Goal: Contribute content: Contribute content

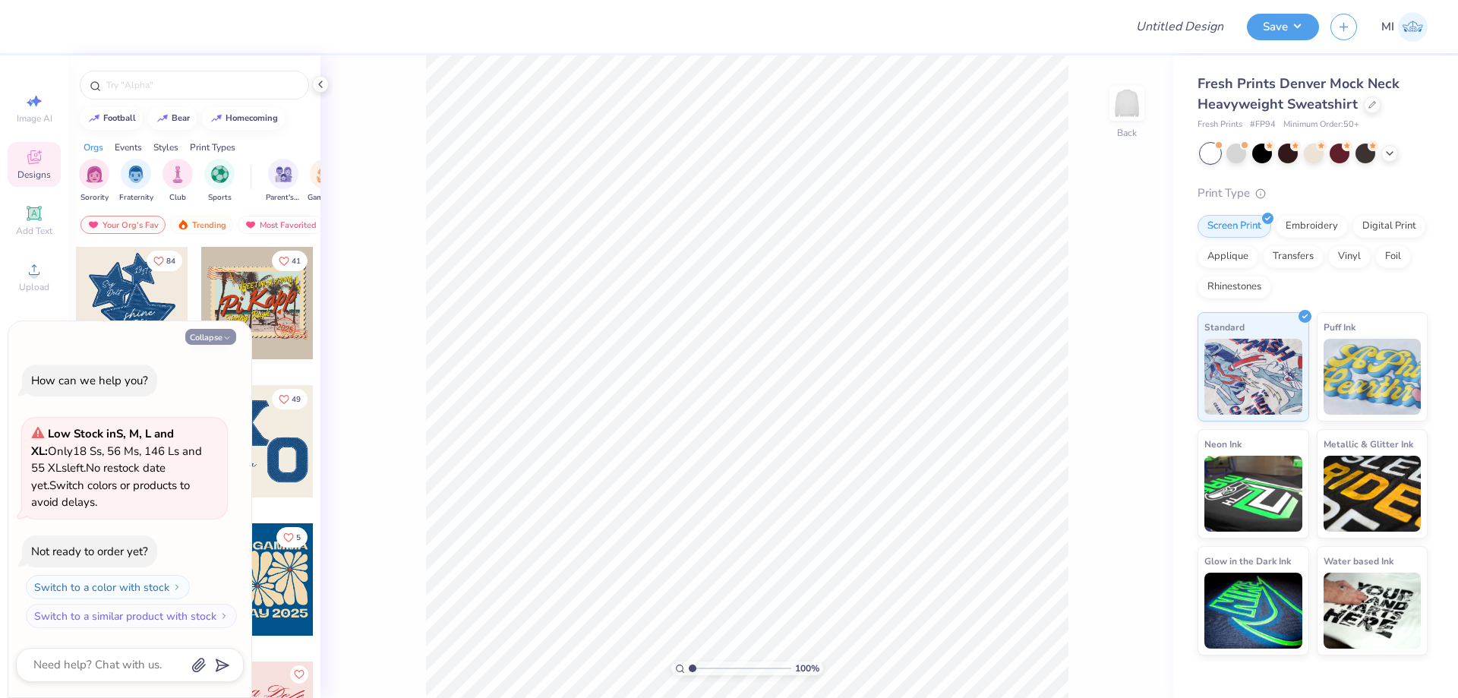
click at [210, 330] on button "Collapse" at bounding box center [210, 337] width 51 height 16
type textarea "x"
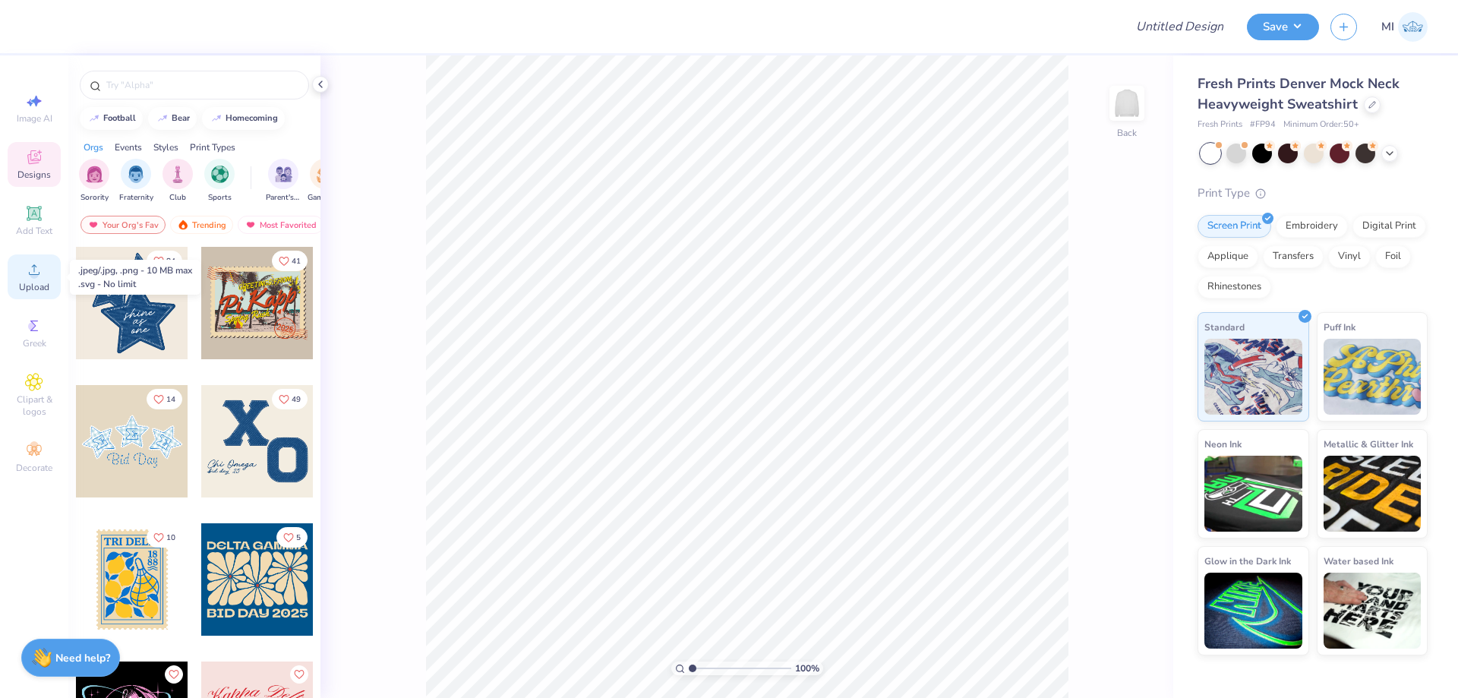
click at [29, 285] on span "Upload" at bounding box center [34, 287] width 30 height 12
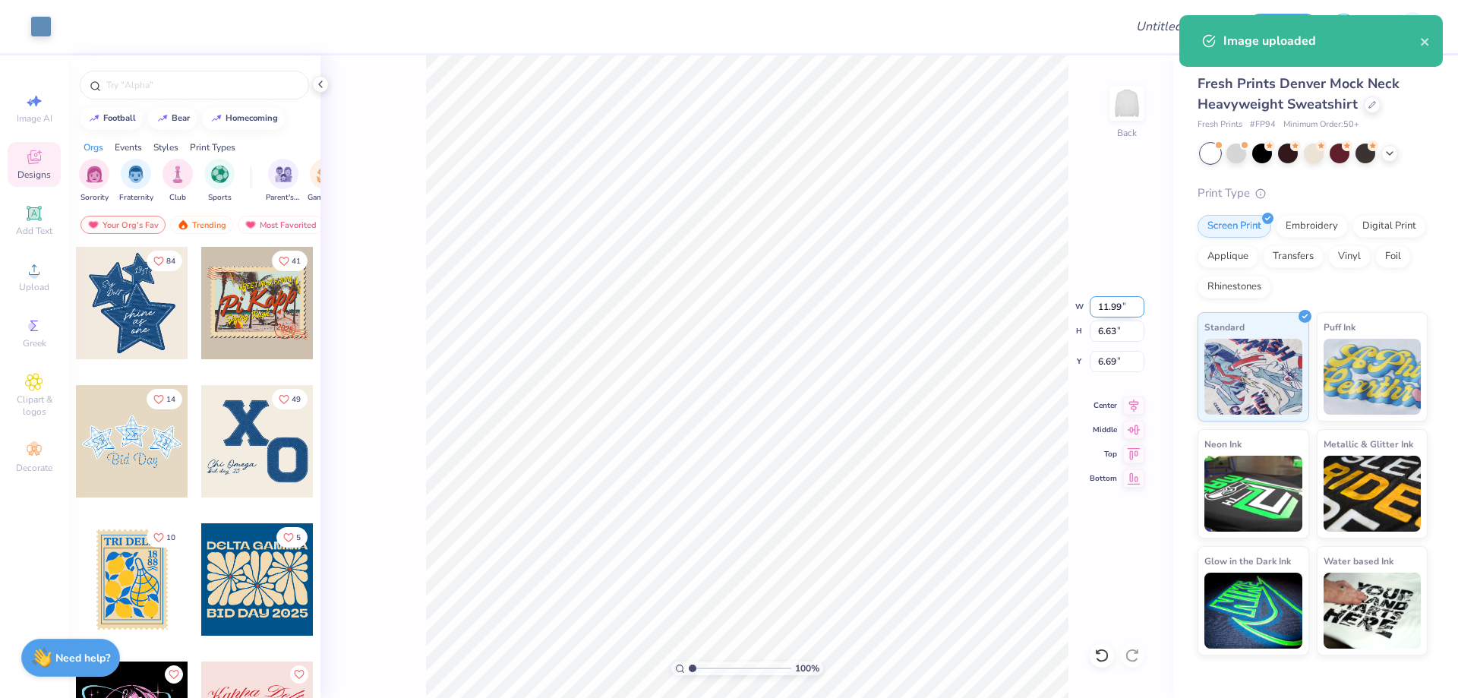
click at [1109, 306] on input "11.99" at bounding box center [1117, 306] width 55 height 21
type input "12.00"
click at [1130, 366] on input "6.67" at bounding box center [1117, 361] width 55 height 21
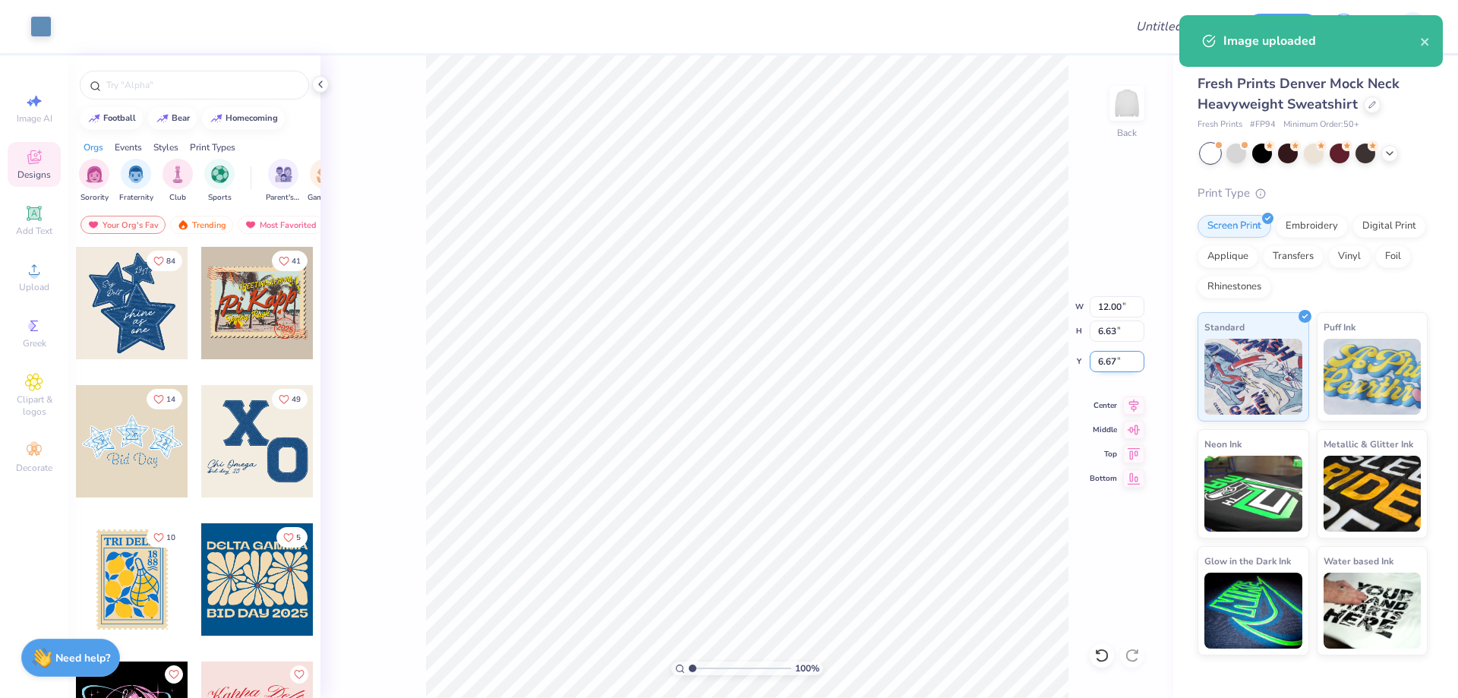
click at [1125, 366] on input "6.67" at bounding box center [1117, 361] width 55 height 21
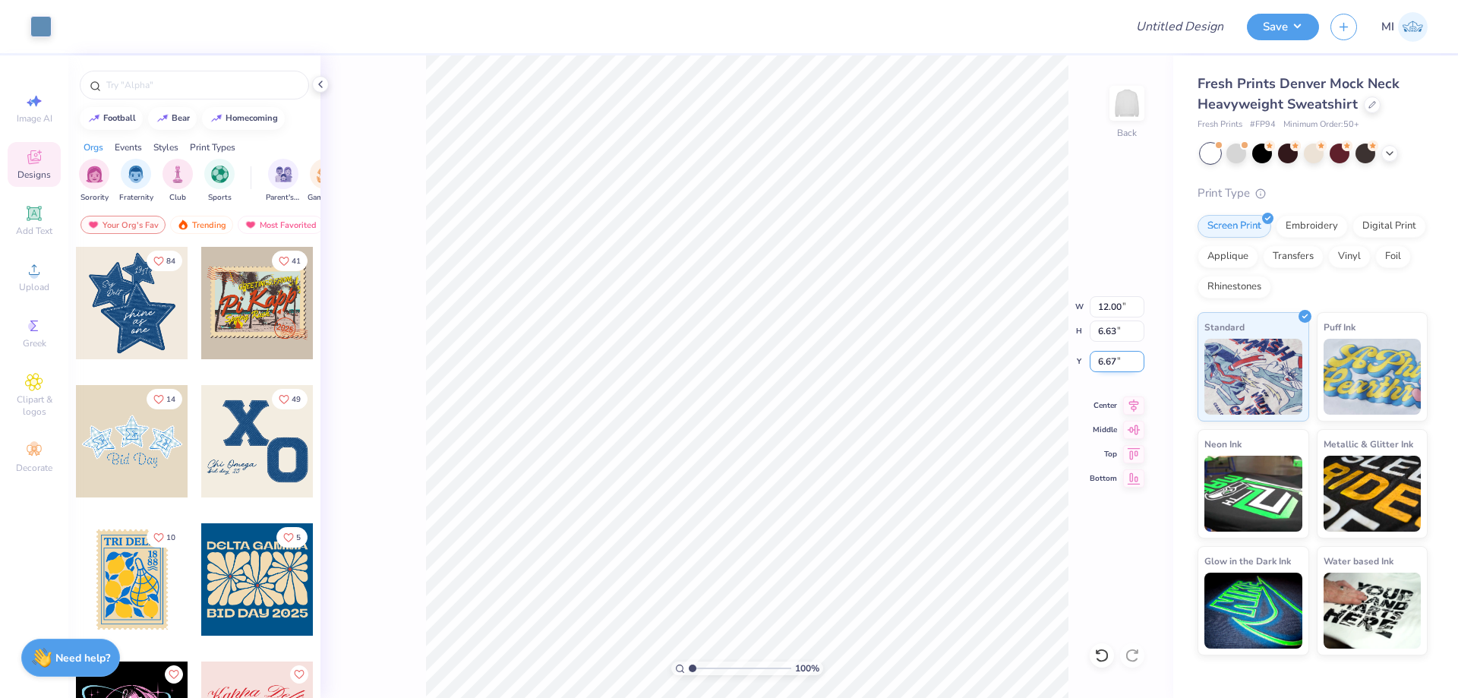
click at [1125, 366] on input "6.67" at bounding box center [1117, 361] width 55 height 21
type input "3.00"
click at [1084, 531] on div "100 % Back" at bounding box center [746, 376] width 853 height 642
drag, startPoint x: 1119, startPoint y: 357, endPoint x: 1055, endPoint y: 361, distance: 64.7
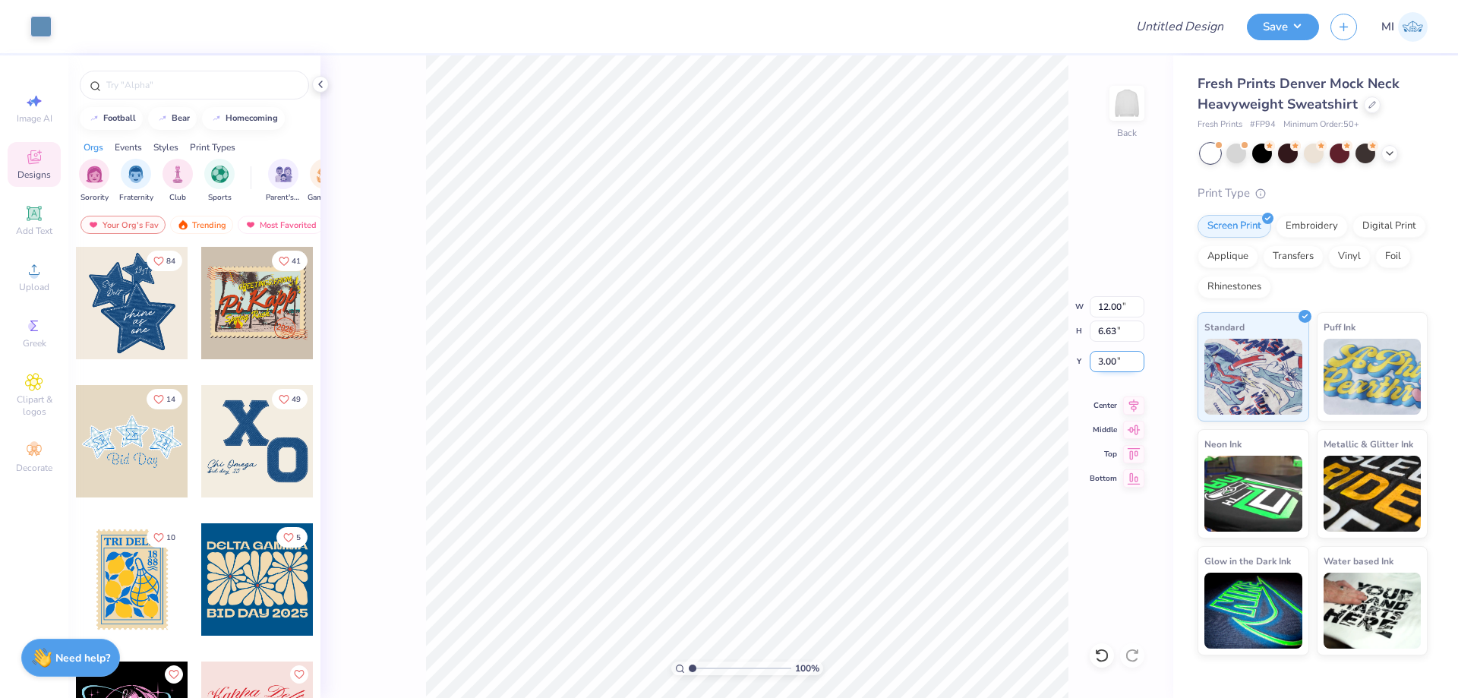
click at [1090, 361] on input "3.00" at bounding box center [1117, 361] width 55 height 21
type input "2.50"
click at [43, 33] on div at bounding box center [40, 24] width 21 height 21
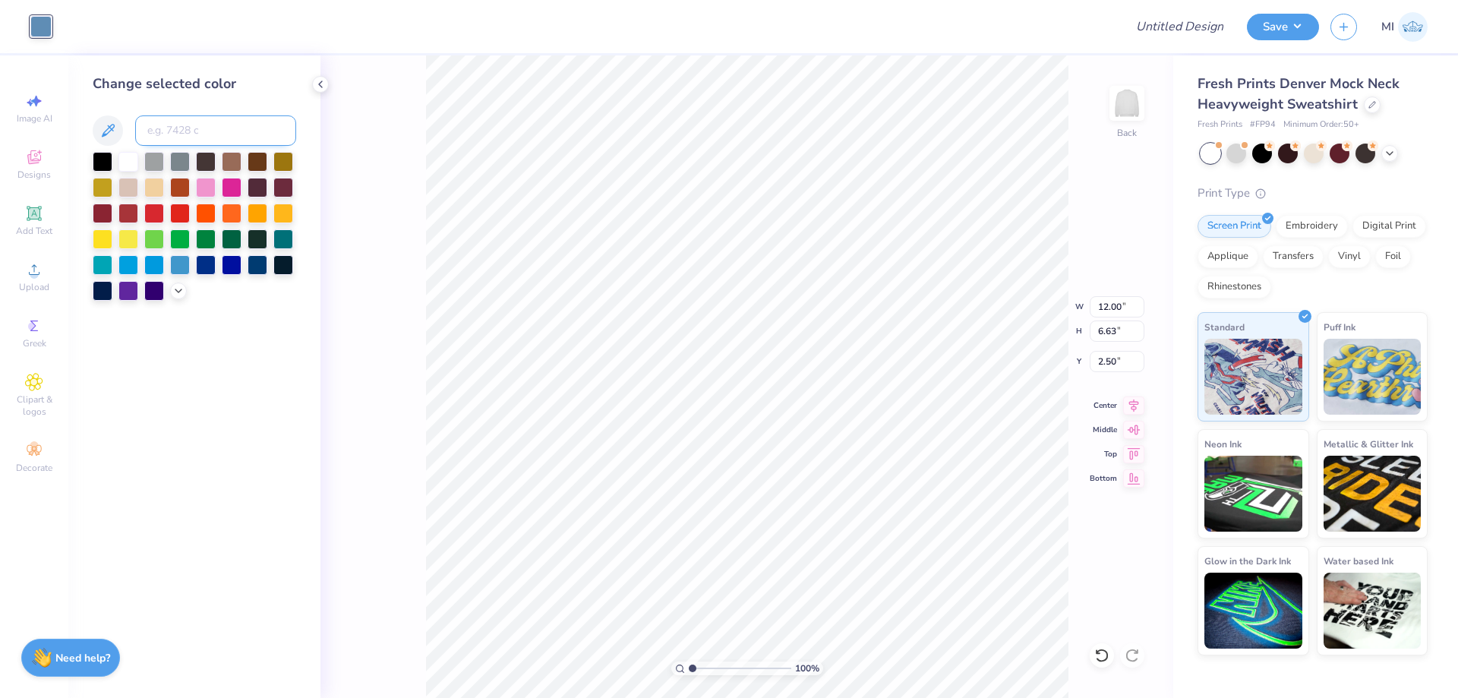
click at [208, 130] on input at bounding box center [215, 130] width 161 height 30
type input "541"
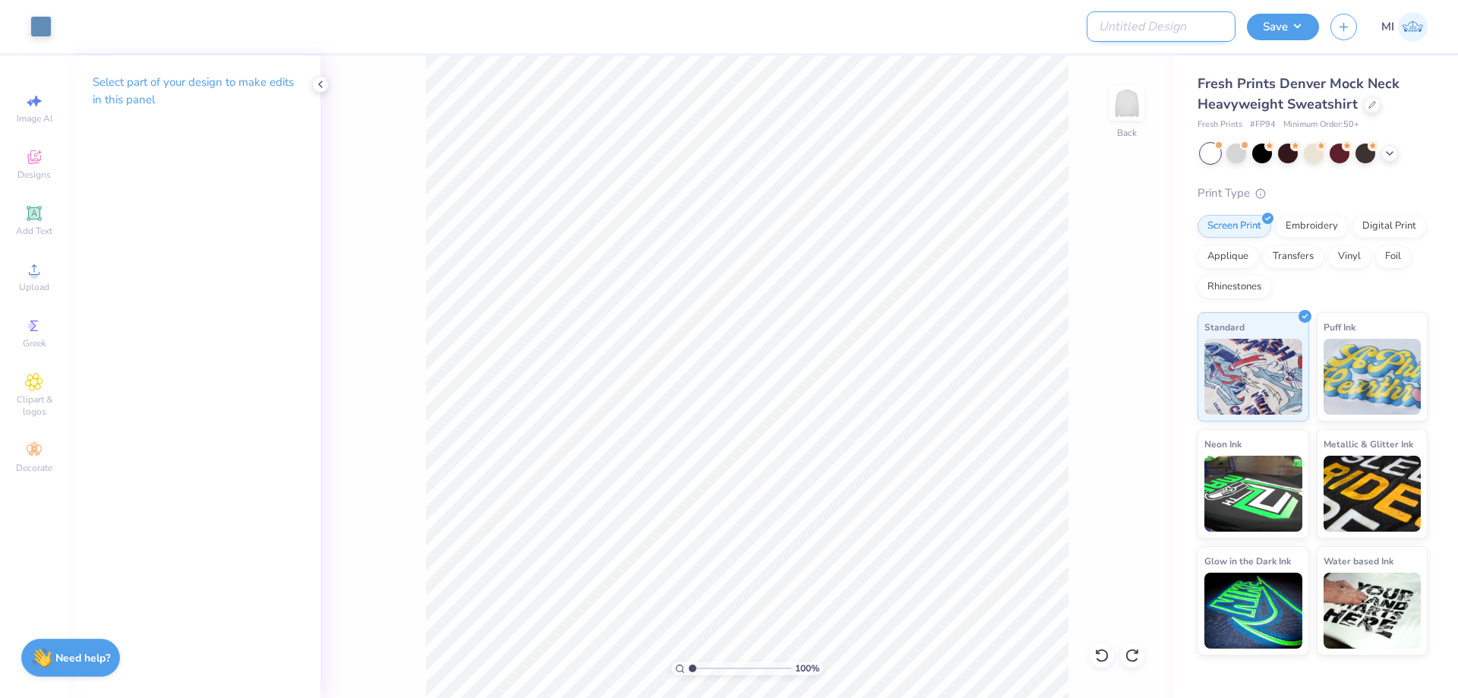
click at [1151, 40] on input "Design Title" at bounding box center [1161, 26] width 149 height 30
paste input "FPS239957"
type input "FPS239957"
drag, startPoint x: 997, startPoint y: 30, endPoint x: 1272, endPoint y: 49, distance: 275.5
click at [1015, 31] on div at bounding box center [587, 26] width 1049 height 53
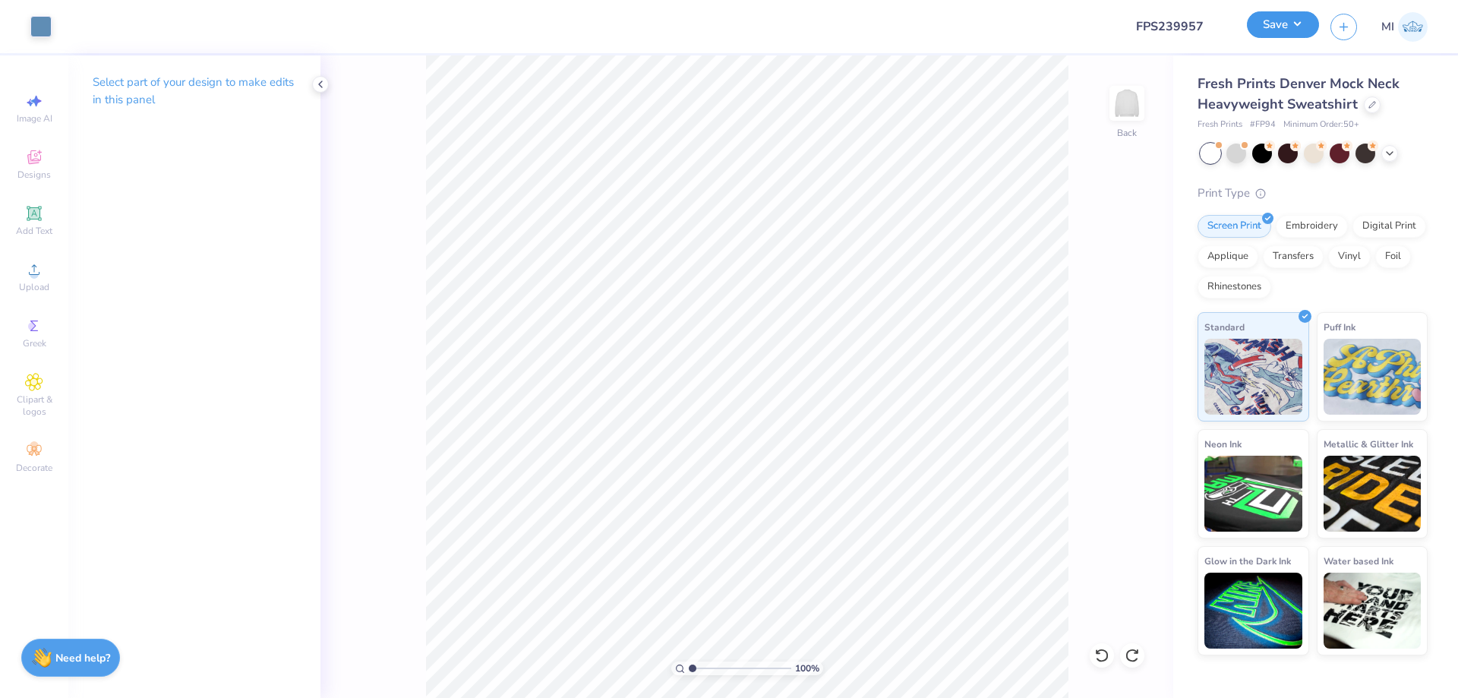
click at [1287, 36] on button "Save" at bounding box center [1283, 24] width 72 height 27
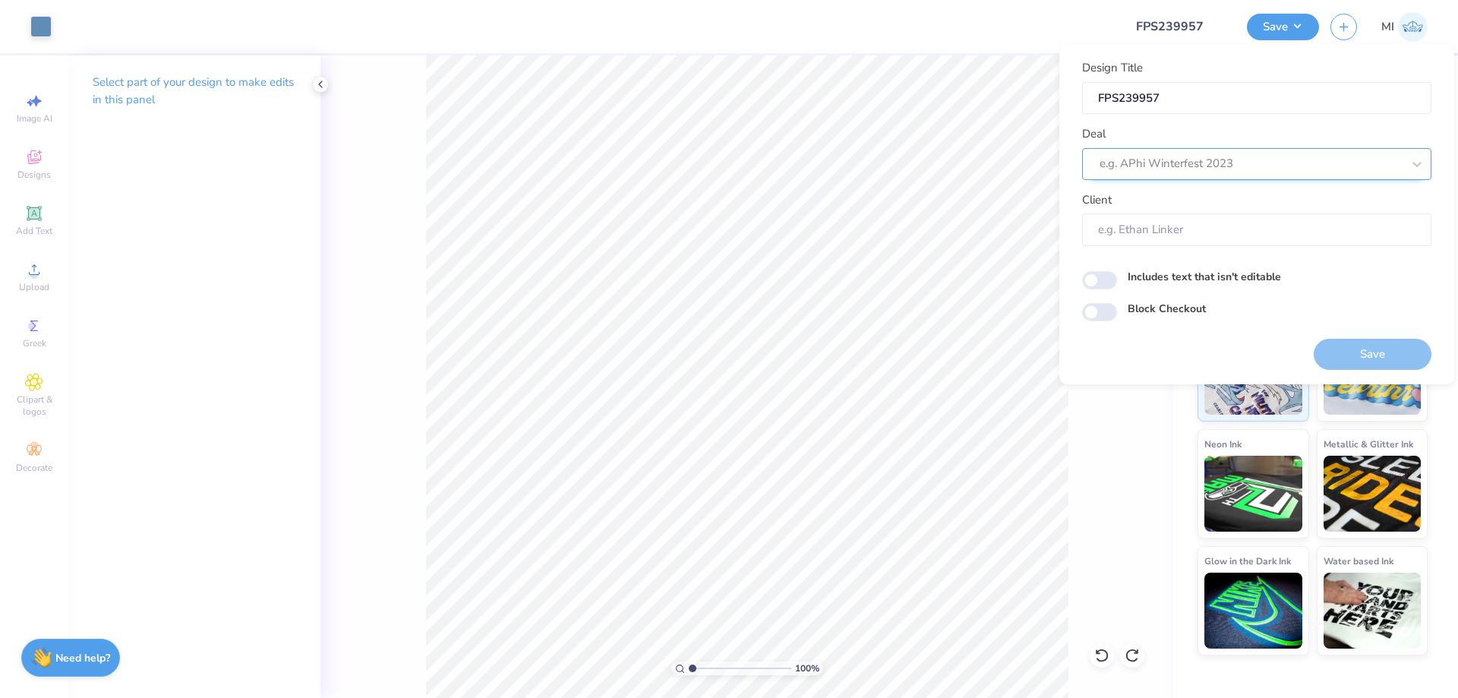
click at [1254, 172] on div at bounding box center [1251, 163] width 302 height 21
click at [1327, 204] on div "Design Tool Gallery" at bounding box center [1256, 204] width 337 height 25
type input "Design Tool Gallery"
type input "Design Tool Gallery User"
click at [1368, 336] on div "Save" at bounding box center [1373, 345] width 118 height 48
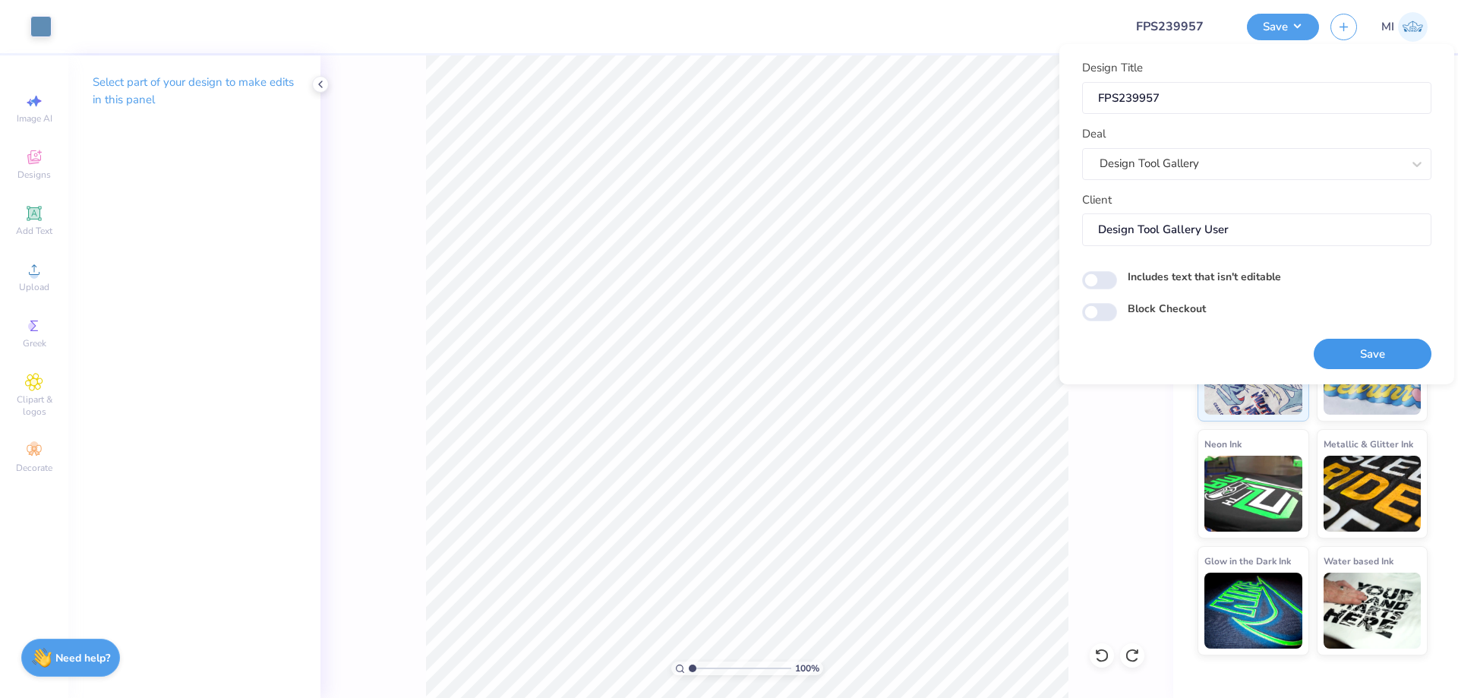
click at [1371, 352] on button "Save" at bounding box center [1373, 354] width 118 height 31
